Goal: Information Seeking & Learning: Understand process/instructions

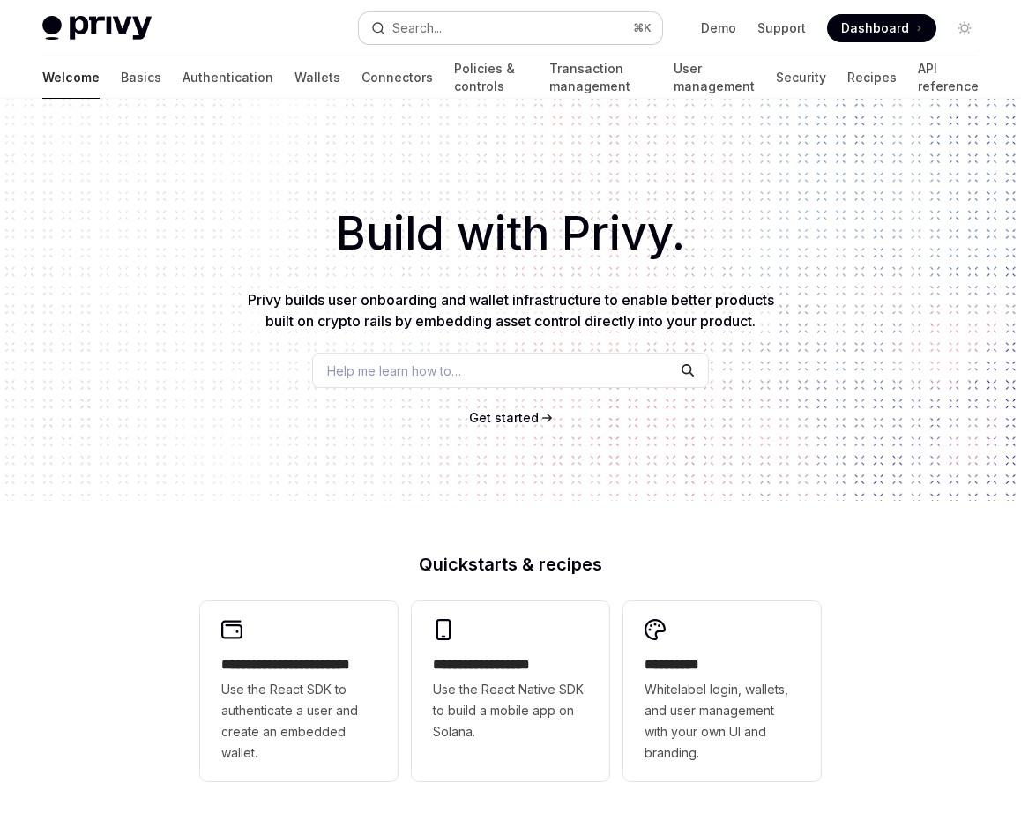
click at [471, 31] on button "Search... ⌘ K" at bounding box center [510, 28] width 302 height 32
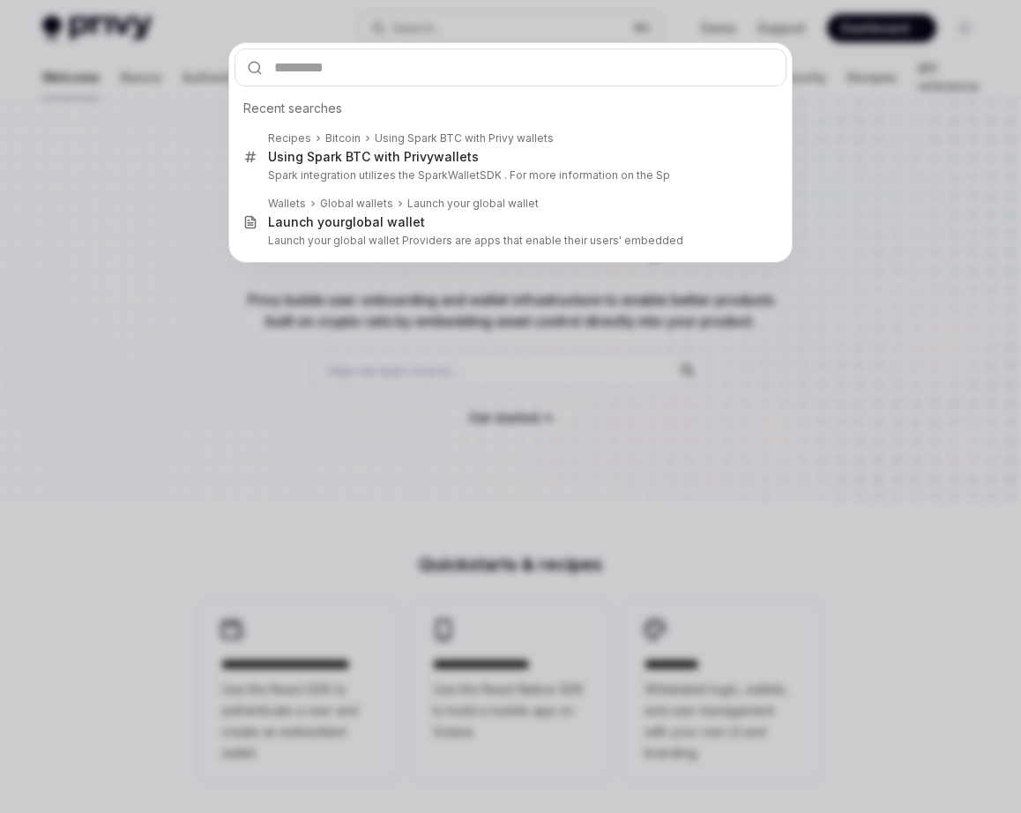
type input "*"
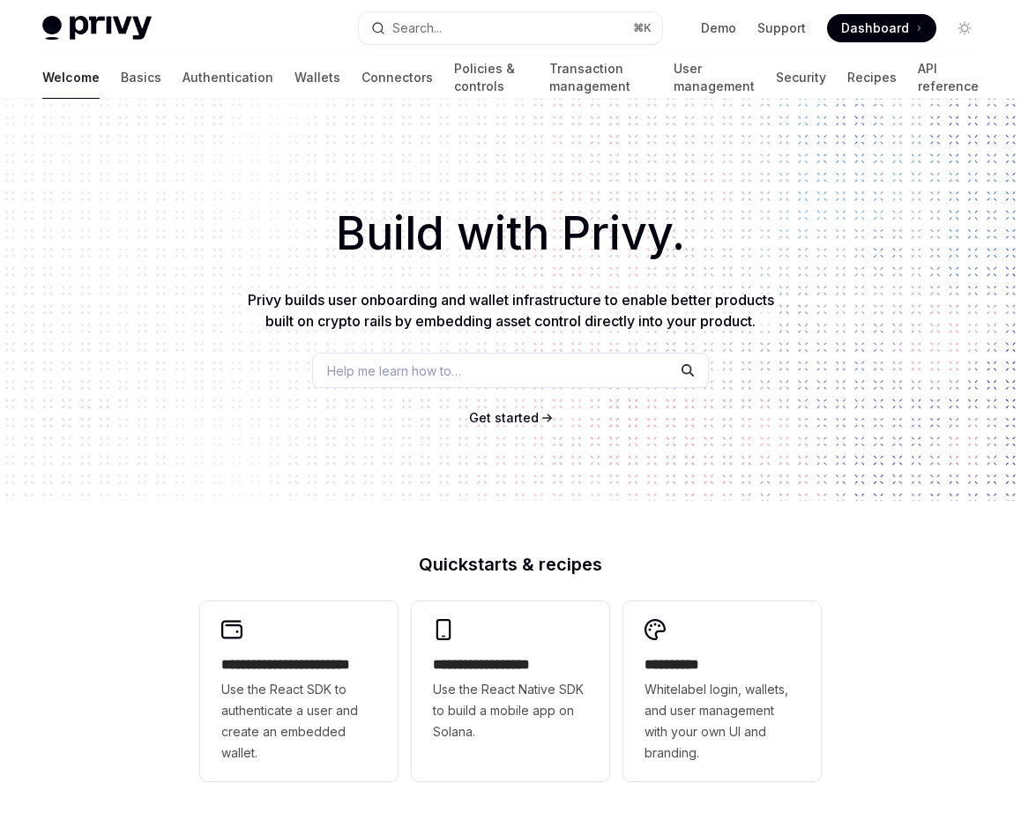
type textarea "*"
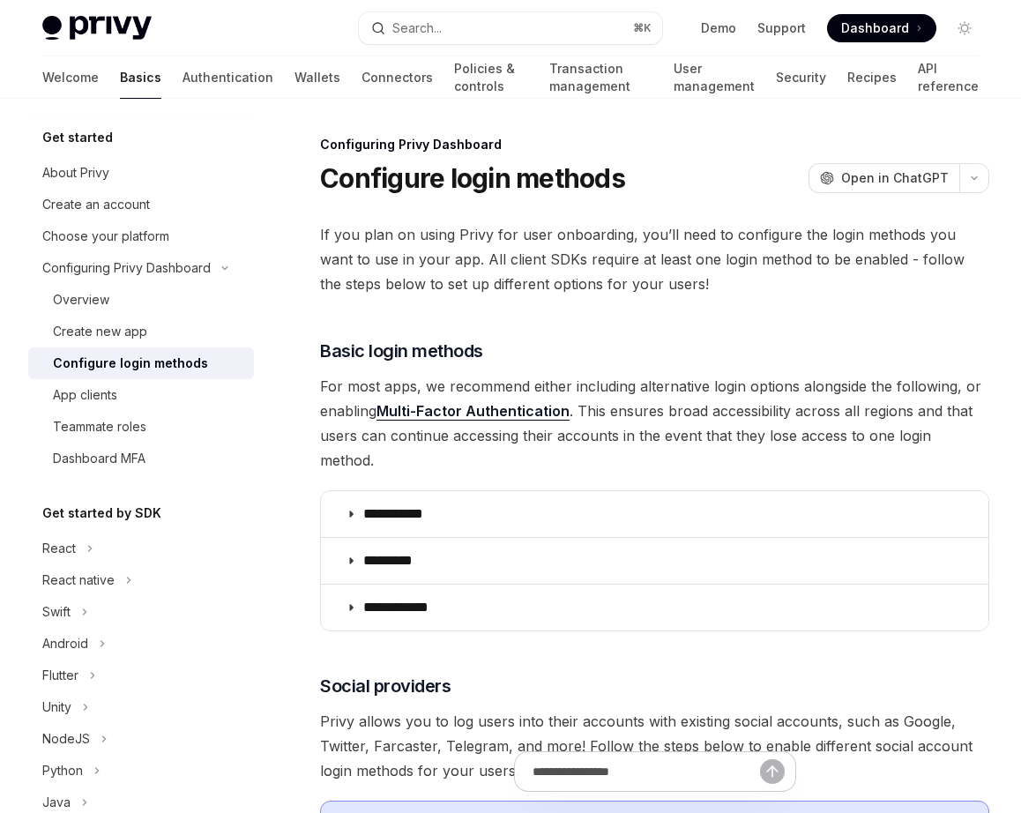
click at [499, 173] on h1 "Configure login methods" at bounding box center [472, 178] width 305 height 32
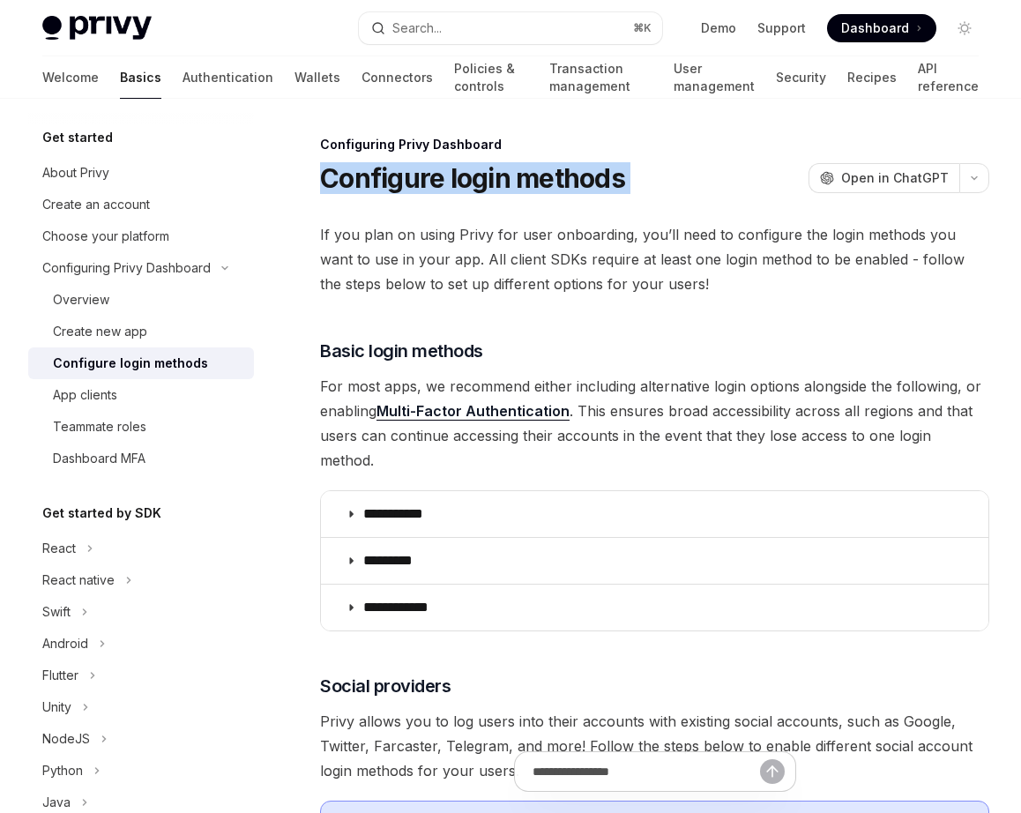
click at [491, 277] on span "If you plan on using Privy for user onboarding, you’ll need to configure the lo…" at bounding box center [654, 259] width 669 height 74
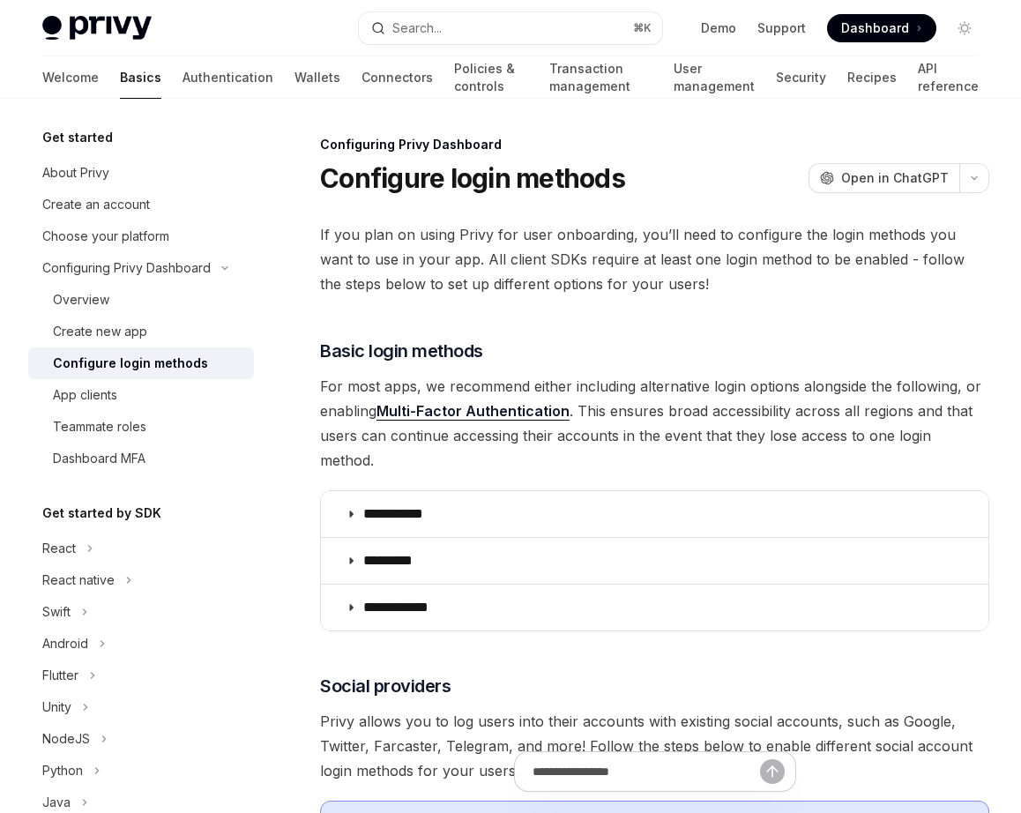
click at [491, 277] on span "If you plan on using Privy for user onboarding, you’ll need to configure the lo…" at bounding box center [654, 259] width 669 height 74
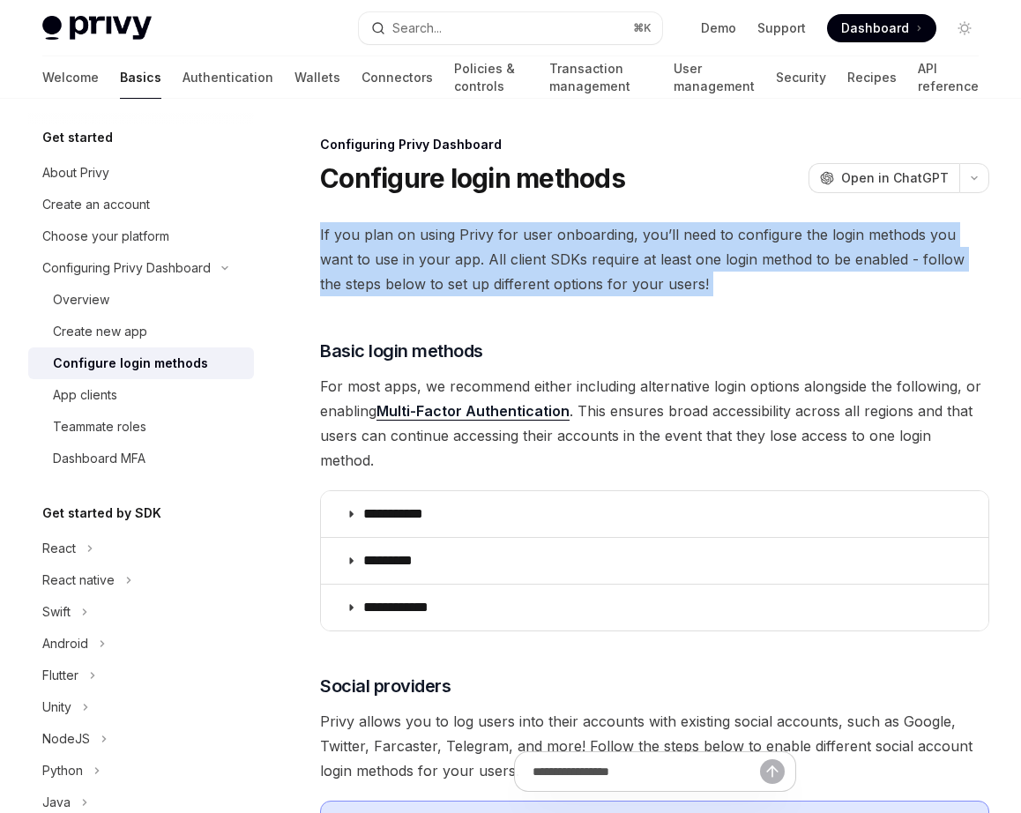
click at [491, 277] on span "If you plan on using Privy for user onboarding, you’ll need to configure the lo…" at bounding box center [654, 259] width 669 height 74
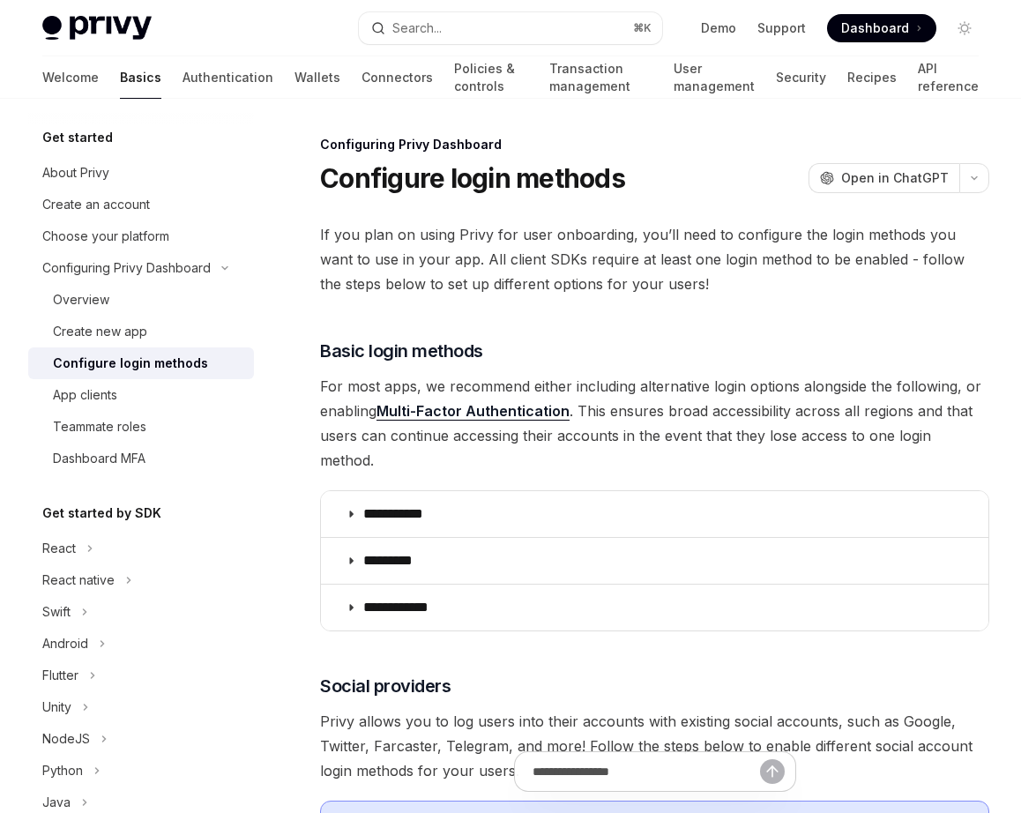
click at [775, 422] on span "For most apps, we recommend either including alternative login options alongsid…" at bounding box center [654, 423] width 669 height 99
